Goal: Communication & Community: Connect with others

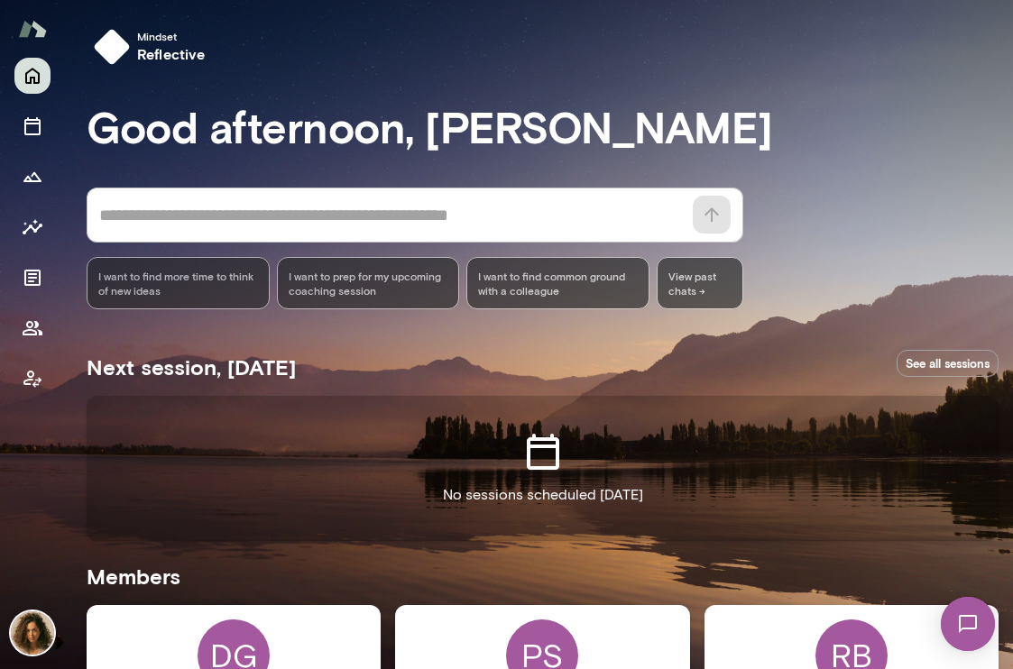
click at [917, 364] on link "See all sessions" at bounding box center [948, 364] width 102 height 28
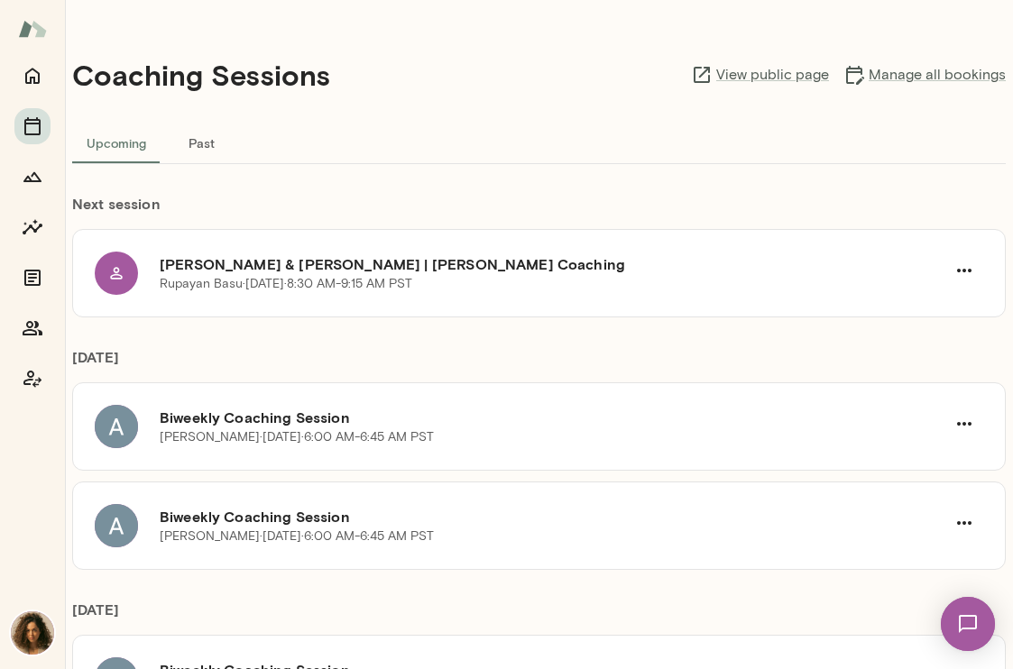
click at [168, 256] on h6 "Rupayan Basu & Najla Elmachtoub | Mento Coaching" at bounding box center [553, 264] width 786 height 22
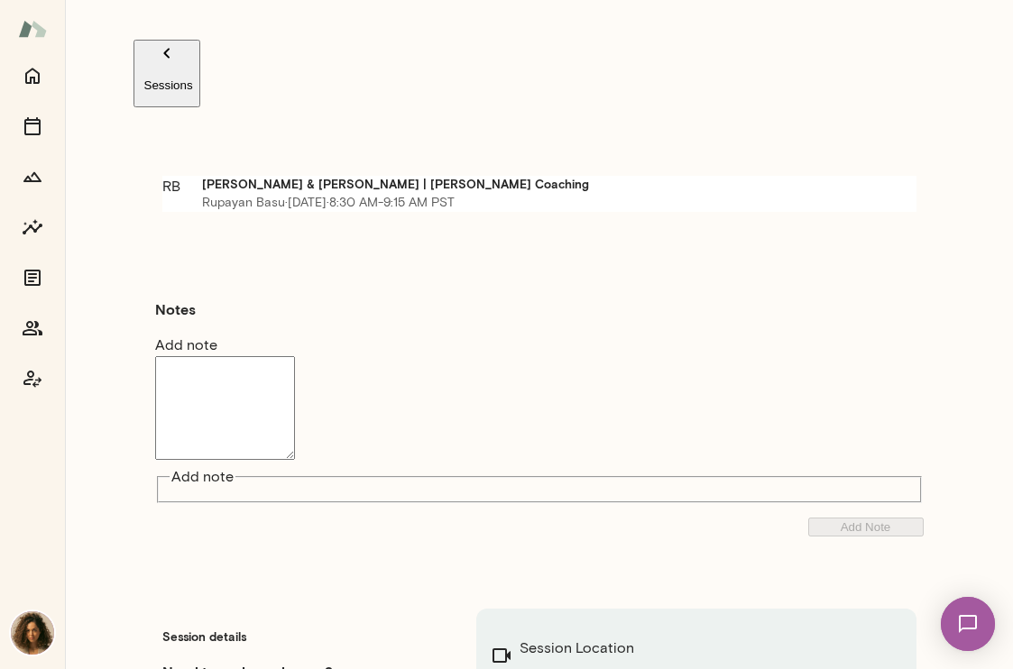
click at [180, 176] on div "RB" at bounding box center [171, 187] width 18 height 22
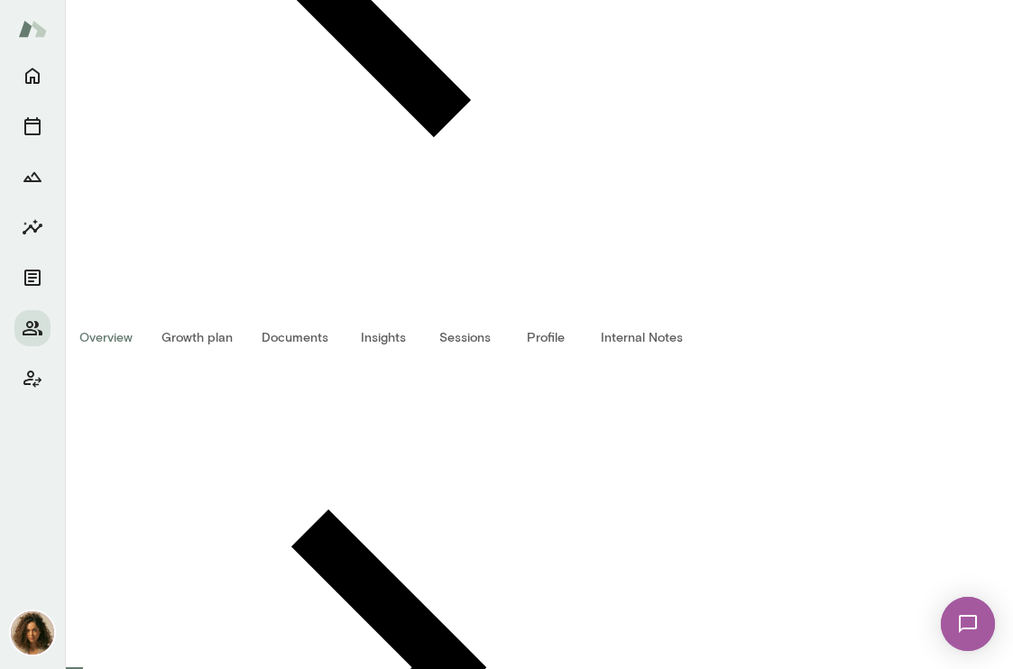
scroll to position [399, 0]
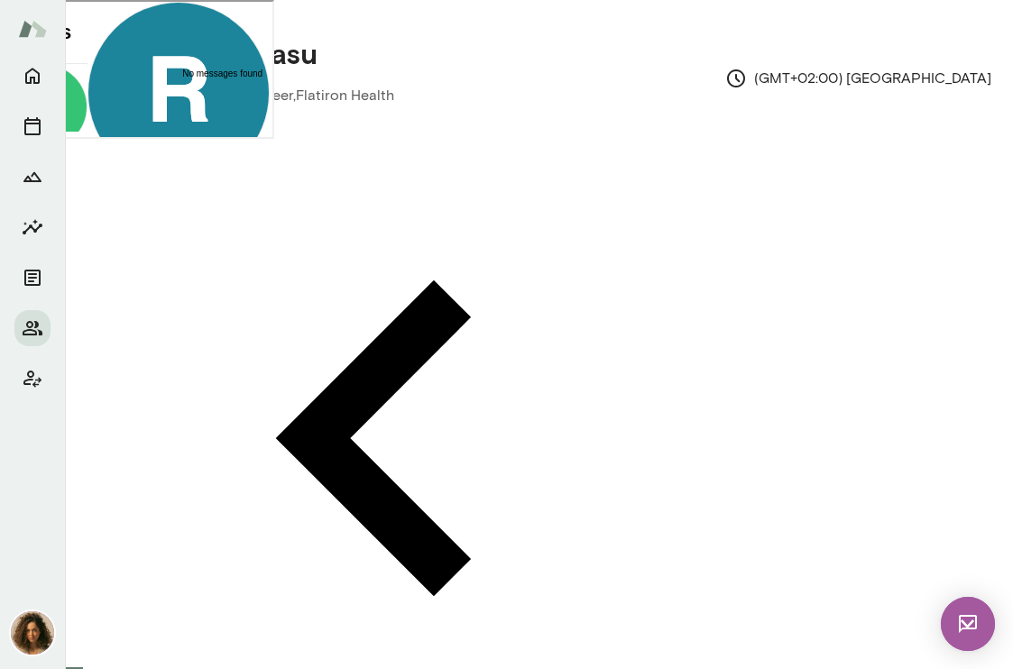
scroll to position [31, 0]
click at [86, 361] on icon at bounding box center [86, 361] width 0 height 0
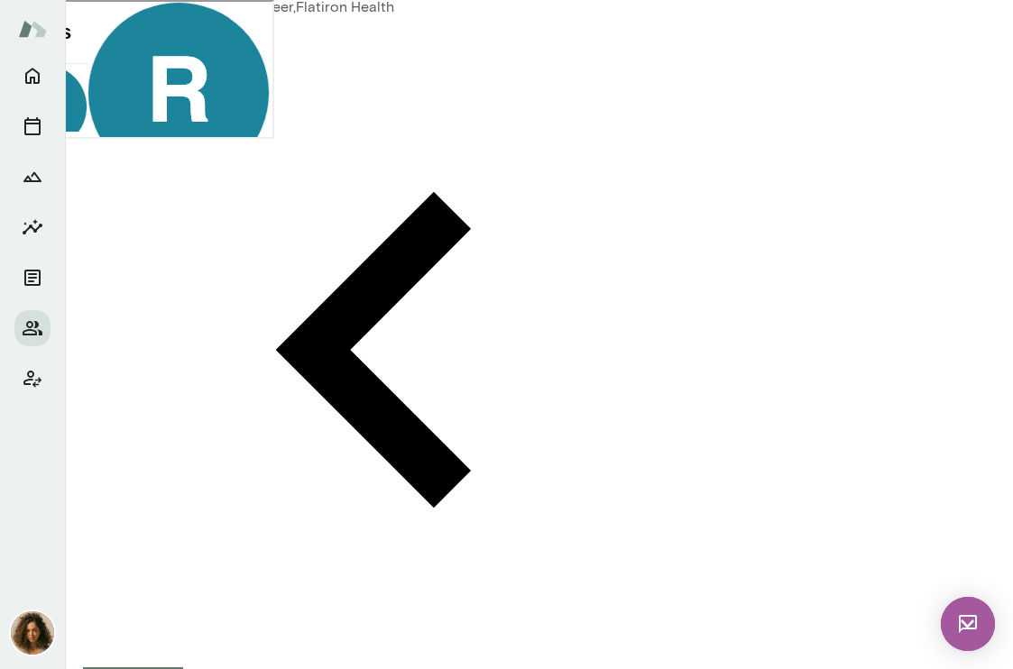
scroll to position [46, 0]
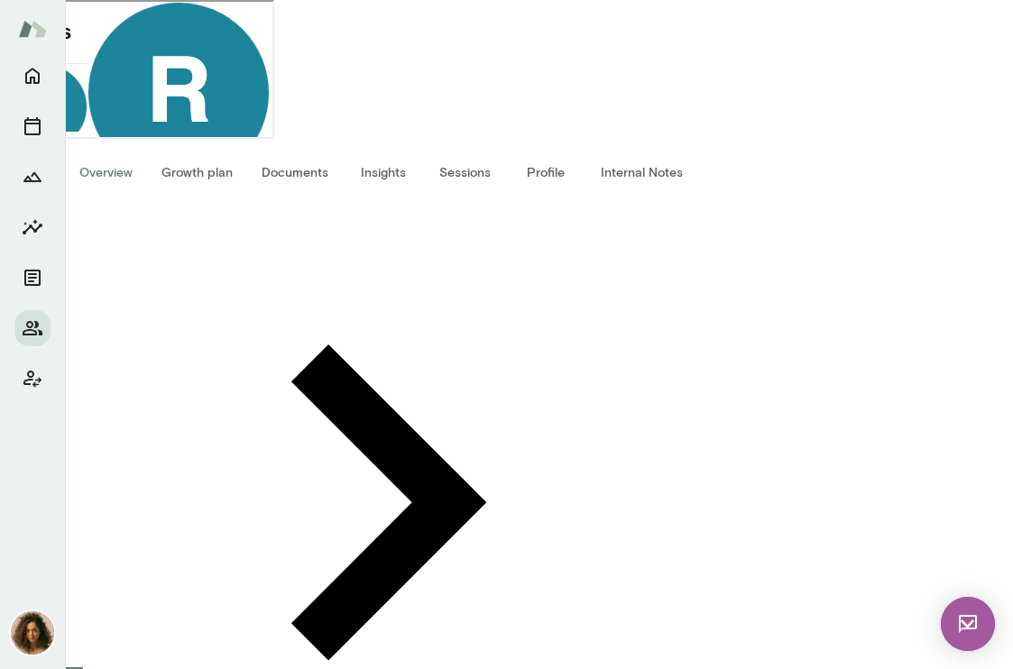
scroll to position [651, 0]
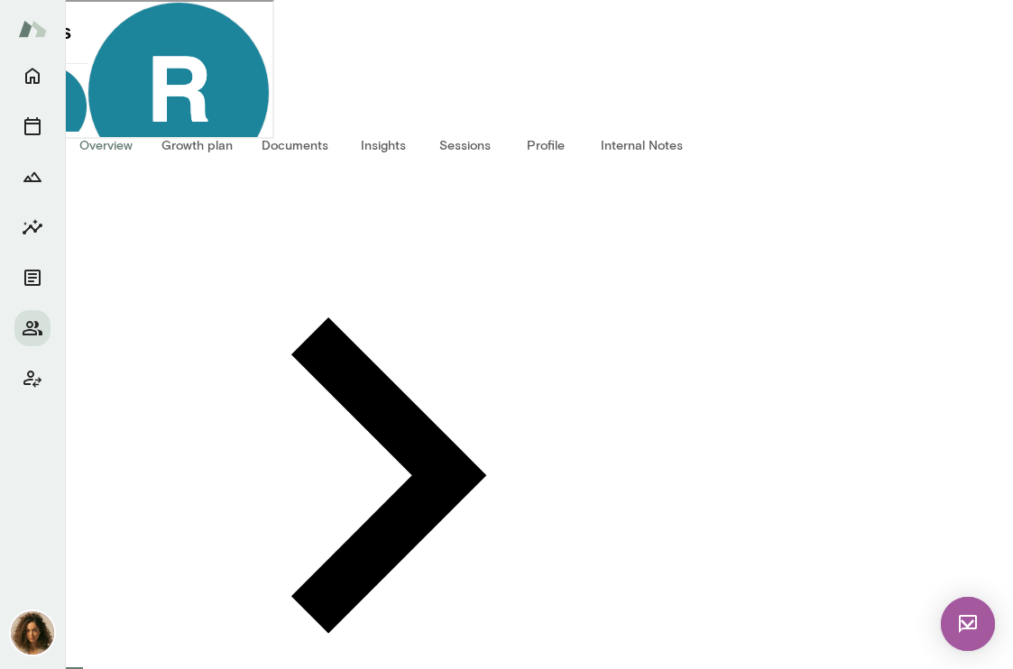
drag, startPoint x: 170, startPoint y: 476, endPoint x: 339, endPoint y: 477, distance: 169.6
copy h6 "Andrii Dehtiarov"
